Goal: Navigation & Orientation: Find specific page/section

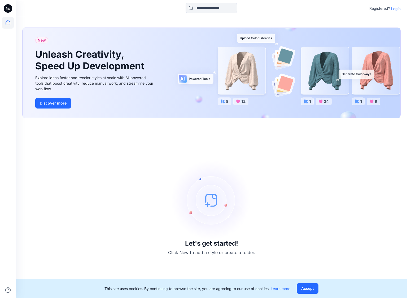
click at [398, 9] on p "Login" at bounding box center [396, 9] width 10 height 6
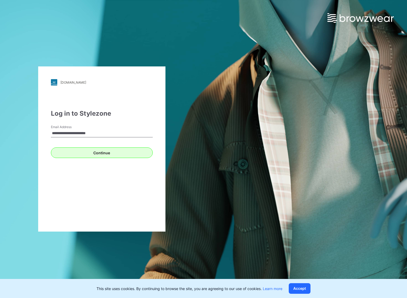
type input "**********"
click at [87, 152] on button "Continue" at bounding box center [102, 153] width 102 height 11
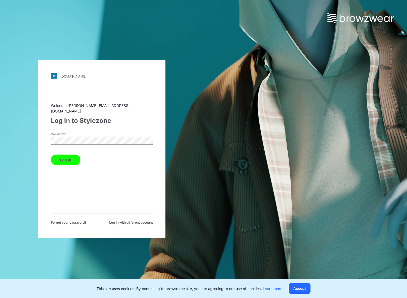
click at [51, 155] on button "Log in" at bounding box center [65, 160] width 29 height 11
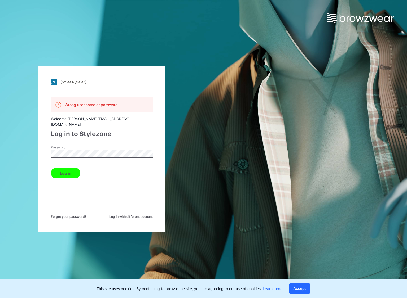
click at [51, 168] on button "Log in" at bounding box center [65, 173] width 29 height 11
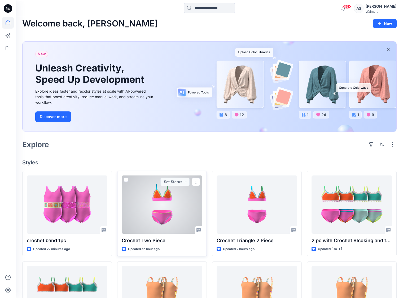
scroll to position [21, 0]
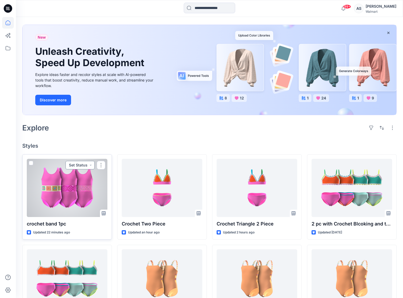
click at [88, 169] on button "Set Status" at bounding box center [79, 165] width 29 height 8
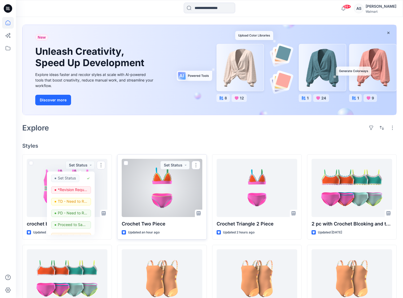
click at [185, 206] on div at bounding box center [162, 188] width 81 height 58
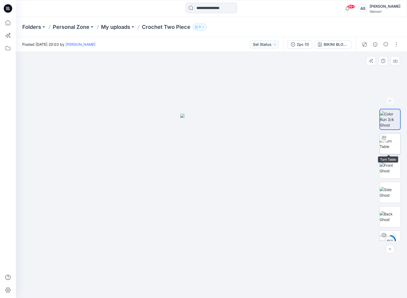
click at [391, 148] on img at bounding box center [389, 143] width 21 height 11
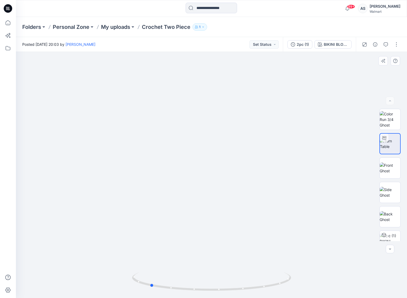
drag, startPoint x: 216, startPoint y: 289, endPoint x: 311, endPoint y: 282, distance: 94.6
click at [311, 282] on div at bounding box center [211, 175] width 391 height 246
drag, startPoint x: 225, startPoint y: 291, endPoint x: 217, endPoint y: 291, distance: 7.7
click at [217, 291] on icon at bounding box center [212, 283] width 160 height 20
drag, startPoint x: 219, startPoint y: 289, endPoint x: 209, endPoint y: 291, distance: 11.0
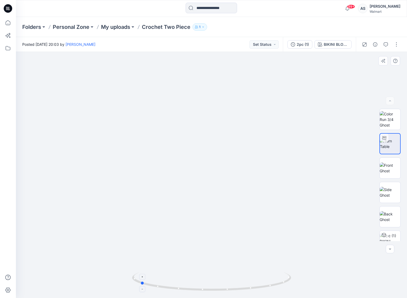
click at [209, 291] on icon at bounding box center [212, 283] width 160 height 20
click at [390, 174] on img at bounding box center [389, 168] width 21 height 11
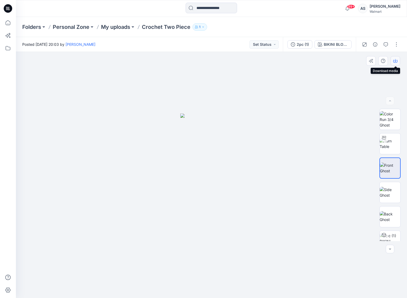
click at [397, 61] on button "button" at bounding box center [395, 61] width 10 height 10
click at [386, 217] on img at bounding box center [389, 216] width 21 height 11
click at [397, 61] on icon "button" at bounding box center [395, 61] width 4 height 3
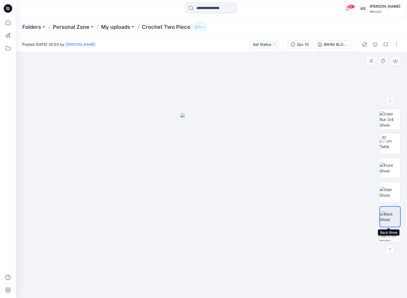
click at [388, 220] on img at bounding box center [390, 216] width 20 height 11
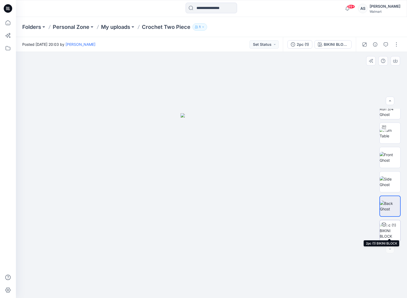
scroll to position [14, 0]
click at [391, 224] on img at bounding box center [389, 231] width 21 height 17
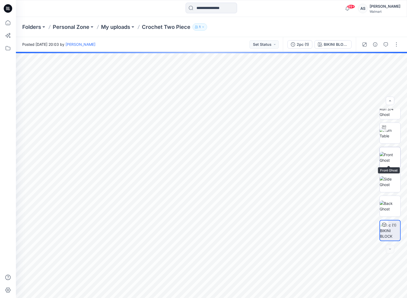
click at [396, 153] on img at bounding box center [389, 157] width 21 height 11
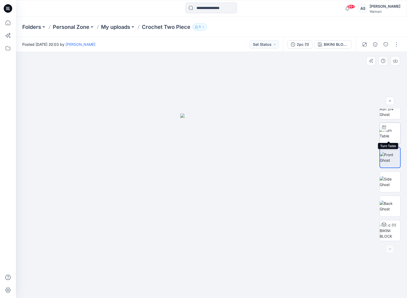
click at [394, 131] on img at bounding box center [389, 133] width 21 height 11
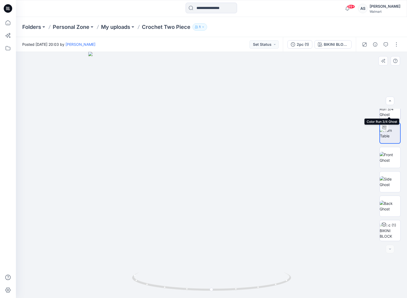
click at [389, 112] on img at bounding box center [389, 109] width 21 height 17
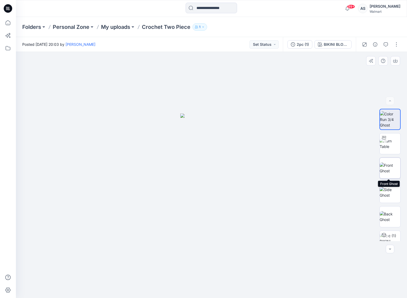
click at [384, 164] on img at bounding box center [389, 168] width 21 height 11
click at [386, 143] on img at bounding box center [389, 143] width 21 height 11
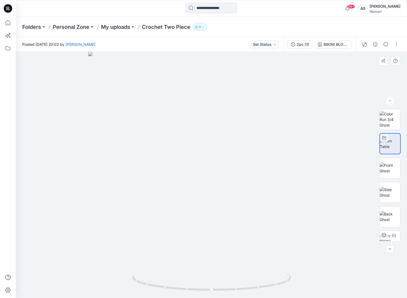
click at [201, 181] on img at bounding box center [211, 175] width 246 height 246
click at [79, 30] on p "Personal Zone" at bounding box center [71, 26] width 37 height 7
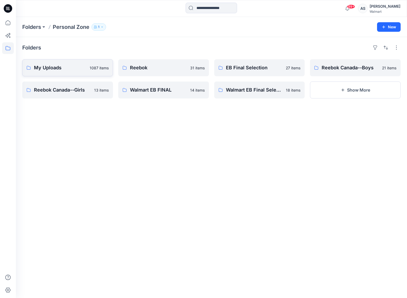
click at [68, 65] on p "My Uploads" at bounding box center [60, 67] width 52 height 7
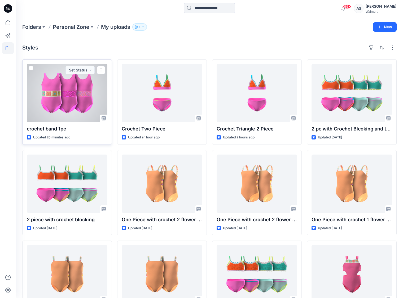
click at [75, 108] on div at bounding box center [67, 93] width 81 height 58
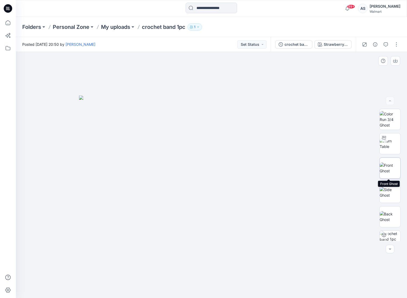
click at [390, 174] on img at bounding box center [389, 168] width 21 height 11
click at [388, 192] on img at bounding box center [389, 192] width 21 height 11
click at [379, 134] on div at bounding box center [390, 175] width 34 height 132
click at [379, 169] on img at bounding box center [389, 168] width 21 height 11
click at [387, 142] on img at bounding box center [389, 143] width 21 height 11
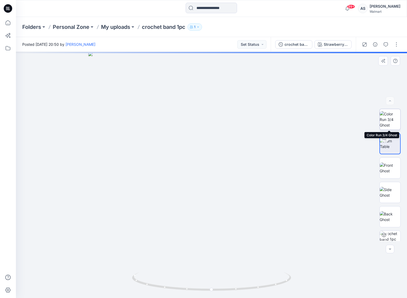
click at [385, 124] on img at bounding box center [389, 119] width 21 height 17
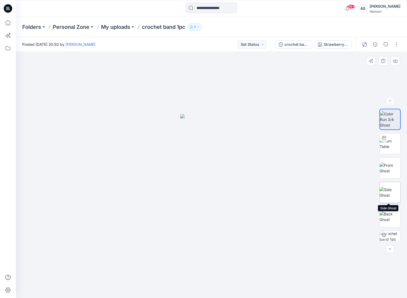
click at [388, 187] on img at bounding box center [389, 192] width 21 height 11
click at [388, 214] on img at bounding box center [389, 216] width 21 height 11
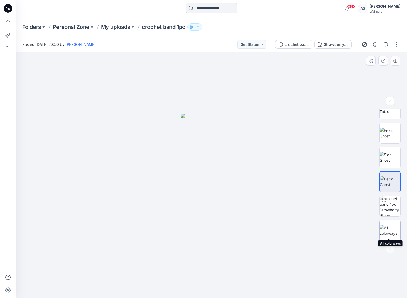
click at [390, 234] on div at bounding box center [389, 230] width 21 height 21
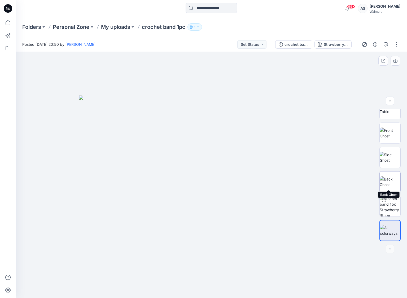
click at [390, 177] on img at bounding box center [389, 181] width 21 height 11
click at [389, 166] on div at bounding box center [389, 175] width 21 height 132
click at [383, 155] on img at bounding box center [389, 157] width 21 height 11
click at [393, 143] on div at bounding box center [389, 175] width 21 height 132
click at [391, 166] on div at bounding box center [389, 175] width 21 height 132
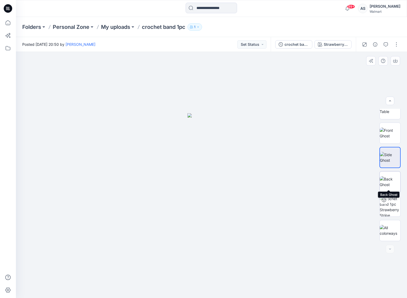
click at [387, 188] on img at bounding box center [389, 181] width 21 height 11
click at [388, 160] on img at bounding box center [389, 157] width 21 height 11
click at [392, 188] on img at bounding box center [389, 181] width 21 height 11
click at [389, 186] on img at bounding box center [390, 181] width 20 height 11
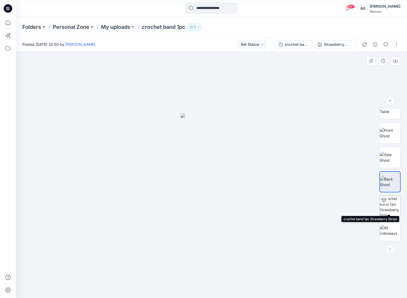
click at [388, 212] on img at bounding box center [389, 206] width 21 height 21
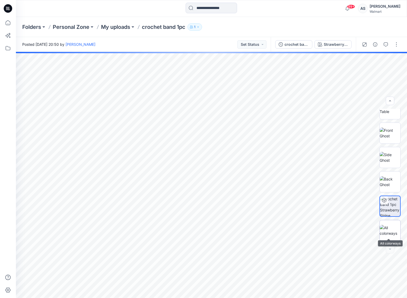
click at [388, 228] on img at bounding box center [389, 230] width 21 height 11
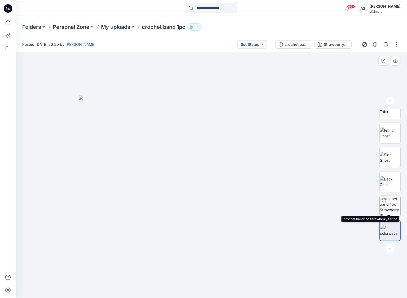
click at [390, 207] on img at bounding box center [389, 206] width 21 height 21
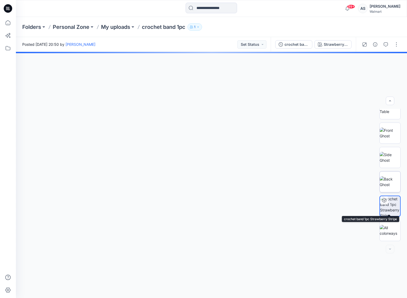
click at [393, 177] on img at bounding box center [389, 181] width 21 height 11
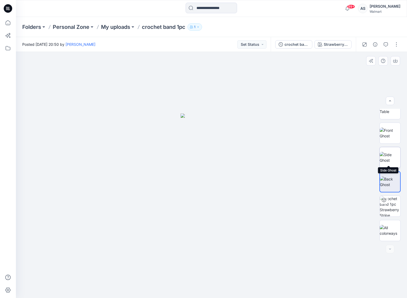
click at [384, 152] on img at bounding box center [389, 157] width 21 height 11
click at [390, 128] on img at bounding box center [389, 133] width 21 height 11
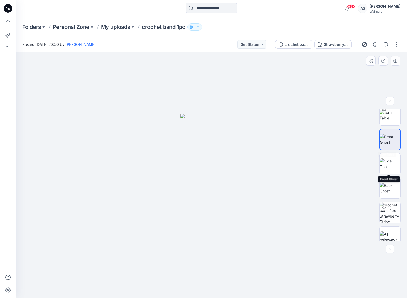
scroll to position [0, 0]
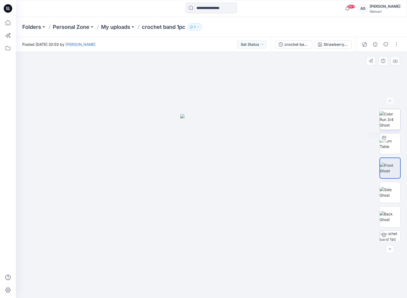
click at [386, 123] on img at bounding box center [389, 119] width 21 height 17
click at [386, 142] on img at bounding box center [389, 143] width 21 height 11
drag, startPoint x: 201, startPoint y: 194, endPoint x: 389, endPoint y: 193, distance: 187.9
click at [346, 188] on div at bounding box center [211, 175] width 391 height 246
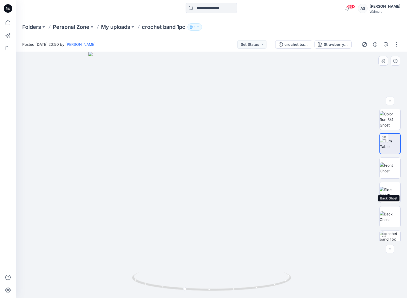
scroll to position [38, 0]
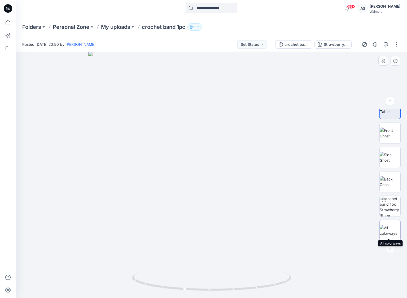
click at [388, 230] on img at bounding box center [389, 230] width 21 height 11
click at [231, 195] on img at bounding box center [211, 197] width 265 height 203
click at [386, 163] on img at bounding box center [389, 157] width 21 height 11
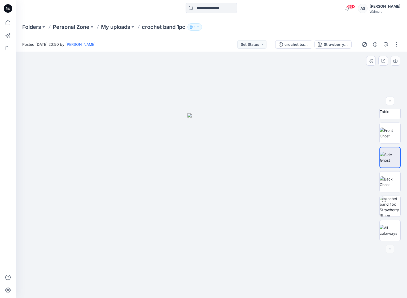
click at [384, 190] on div at bounding box center [389, 175] width 21 height 132
click at [396, 177] on img at bounding box center [389, 181] width 21 height 11
click at [392, 158] on img at bounding box center [389, 157] width 21 height 11
click at [386, 133] on img at bounding box center [389, 133] width 21 height 11
